Goal: Transaction & Acquisition: Purchase product/service

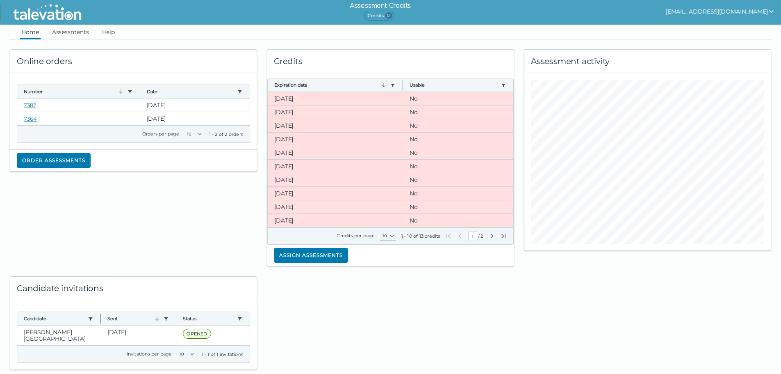
click at [492, 237] on icon "Next Page" at bounding box center [492, 236] width 7 height 7
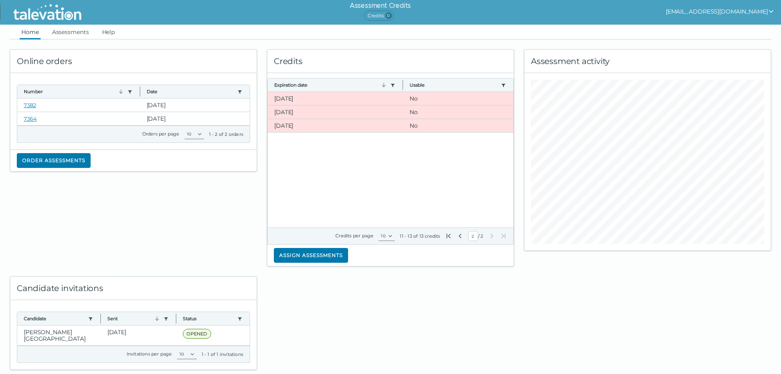
click at [458, 237] on icon "Previous Page" at bounding box center [460, 236] width 7 height 7
type input "1"
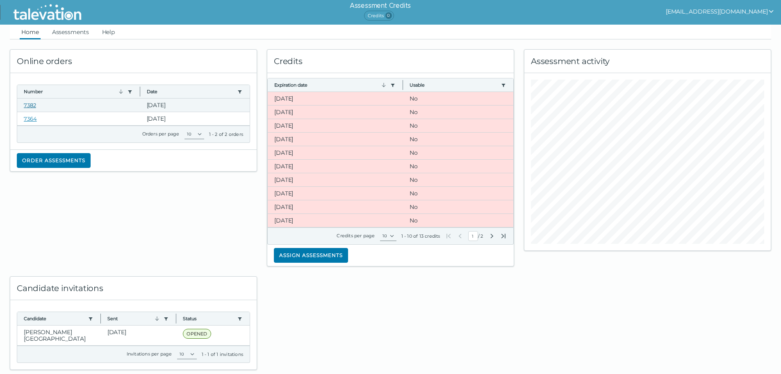
click at [24, 104] on link "7382" at bounding box center [30, 105] width 12 height 7
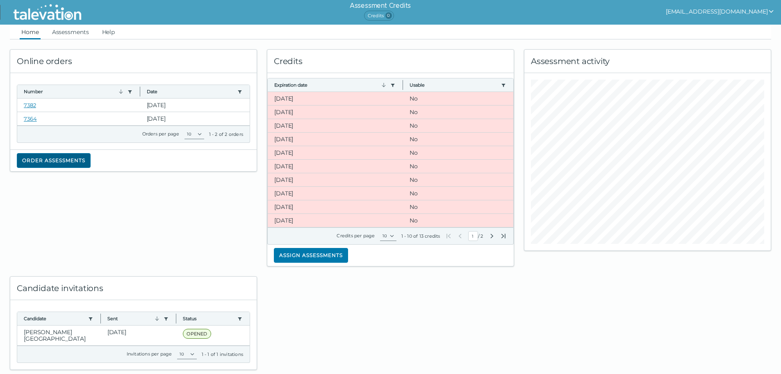
click at [70, 160] on button "Order assessments" at bounding box center [54, 160] width 74 height 15
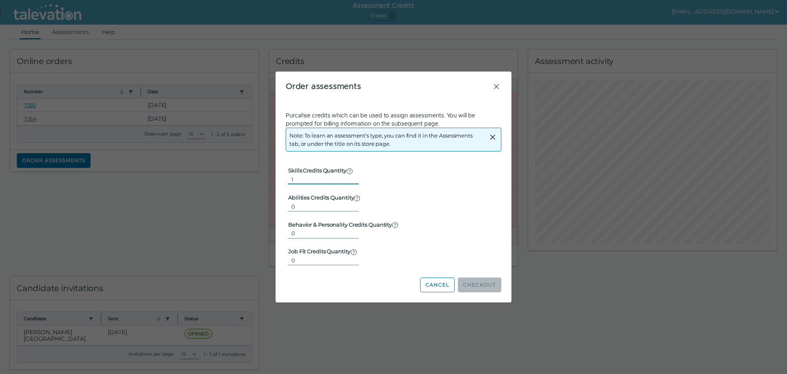
click at [349, 176] on input "1" at bounding box center [323, 179] width 71 height 10
click at [349, 176] on input "2" at bounding box center [323, 179] width 71 height 10
click at [349, 176] on input "3" at bounding box center [323, 179] width 71 height 10
click at [349, 176] on input "4" at bounding box center [323, 179] width 71 height 10
click at [349, 176] on input "5" at bounding box center [323, 179] width 71 height 10
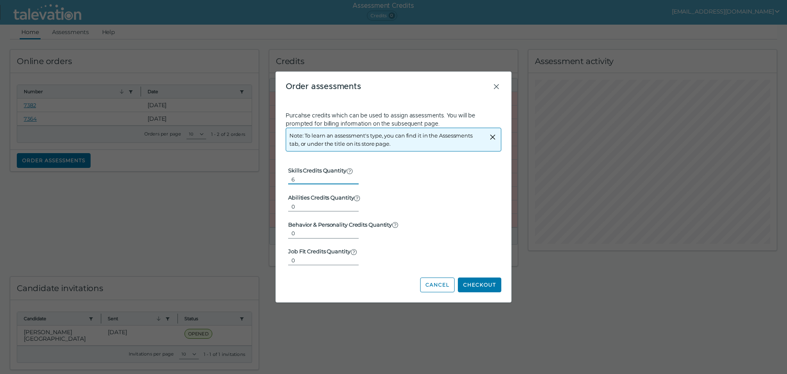
click at [349, 176] on input "6" at bounding box center [323, 179] width 71 height 10
click at [349, 176] on input "7" at bounding box center [323, 179] width 71 height 10
click at [349, 176] on input "8" at bounding box center [323, 179] width 71 height 10
type input "9"
click at [349, 176] on input "9" at bounding box center [323, 179] width 71 height 10
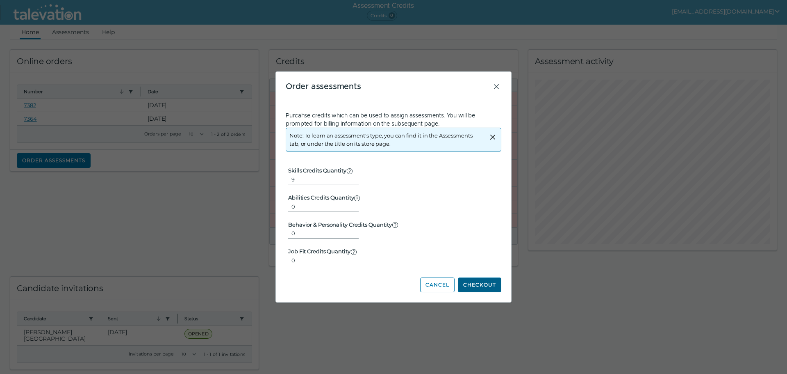
click at [472, 281] on button "Checkout" at bounding box center [479, 284] width 43 height 15
